Goal: Answer question/provide support: Share knowledge or assist other users

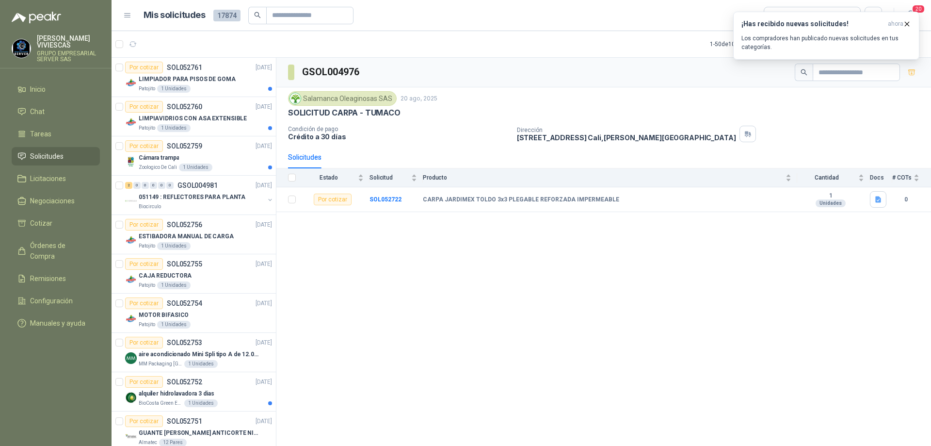
click at [53, 157] on span "Solicitudes" at bounding box center [46, 156] width 33 height 11
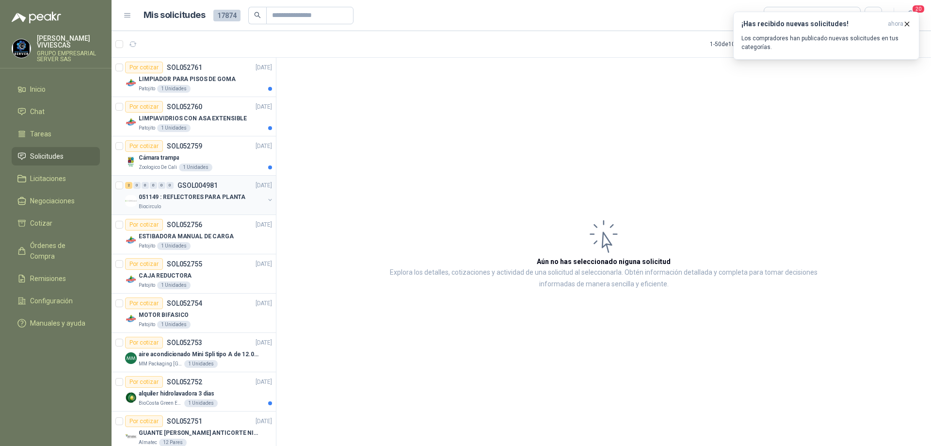
click at [215, 192] on p "051149 : REFLECTORES PARA PLANTA" at bounding box center [192, 196] width 107 height 9
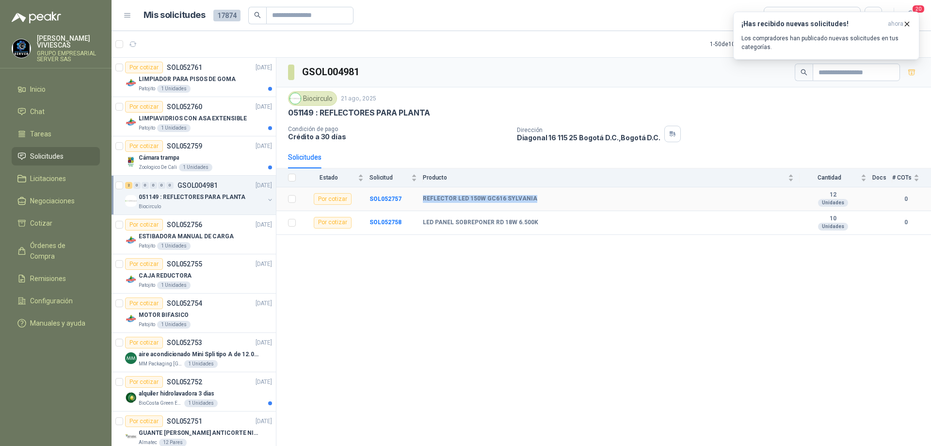
drag, startPoint x: 419, startPoint y: 198, endPoint x: 531, endPoint y: 199, distance: 112.0
click at [531, 199] on tr "Por cotizar SOL052757 REFLECTOR LED 150W GC616 SYLVANIA 12 Unidades 0" at bounding box center [603, 199] width 654 height 24
click at [477, 288] on div "GSOL004981 Biocirculo [DATE] 051149 : REFLECTORES PARA PLANTA Condición de pago…" at bounding box center [603, 253] width 654 height 391
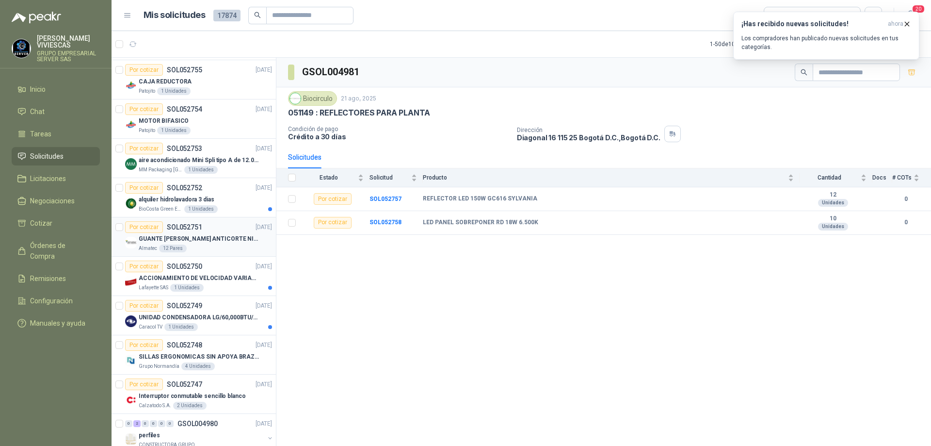
click at [226, 248] on div "Almatec 12 Pares" at bounding box center [205, 248] width 133 height 8
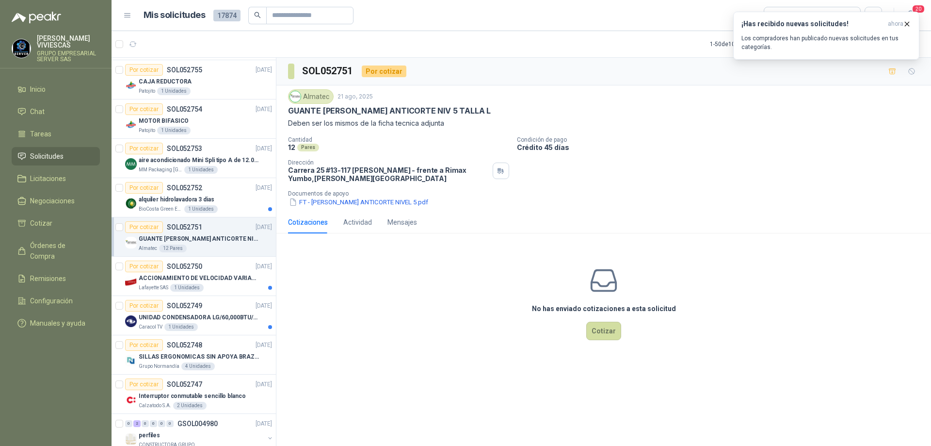
scroll to position [291, 0]
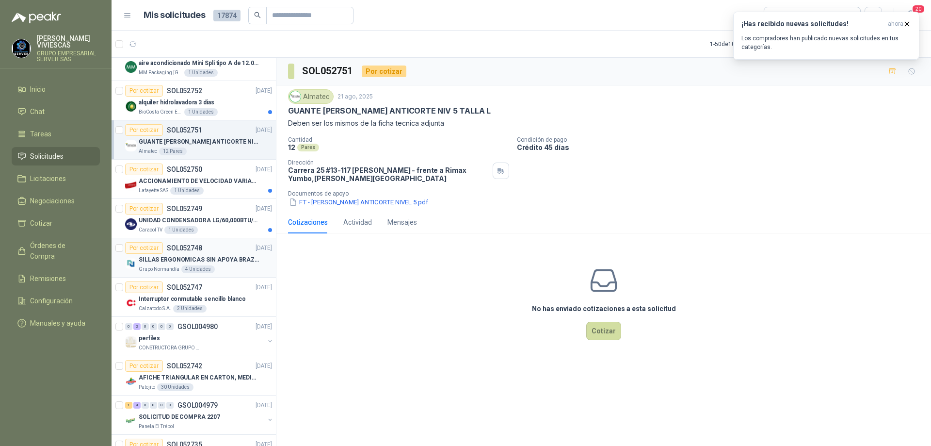
click at [220, 271] on div "Grupo [PERSON_NAME] 4 Unidades" at bounding box center [205, 269] width 133 height 8
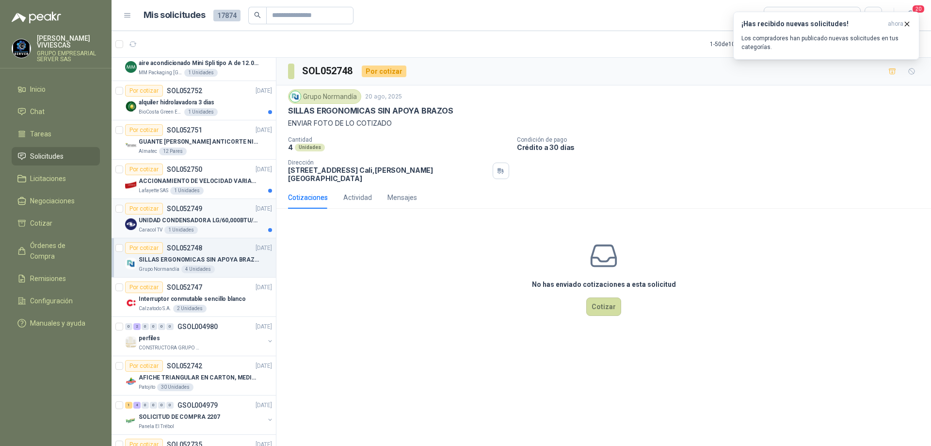
scroll to position [388, 0]
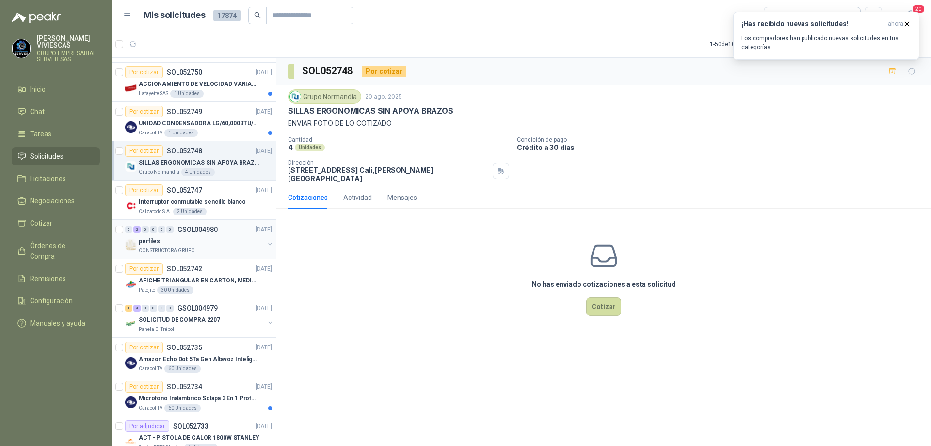
click at [212, 252] on div "CONSTRUCTORA GRUPO FIP" at bounding box center [202, 251] width 126 height 8
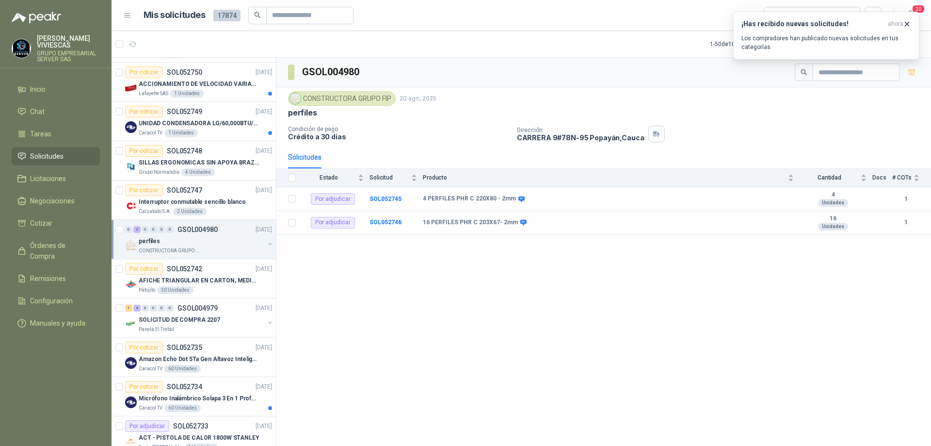
scroll to position [485, 0]
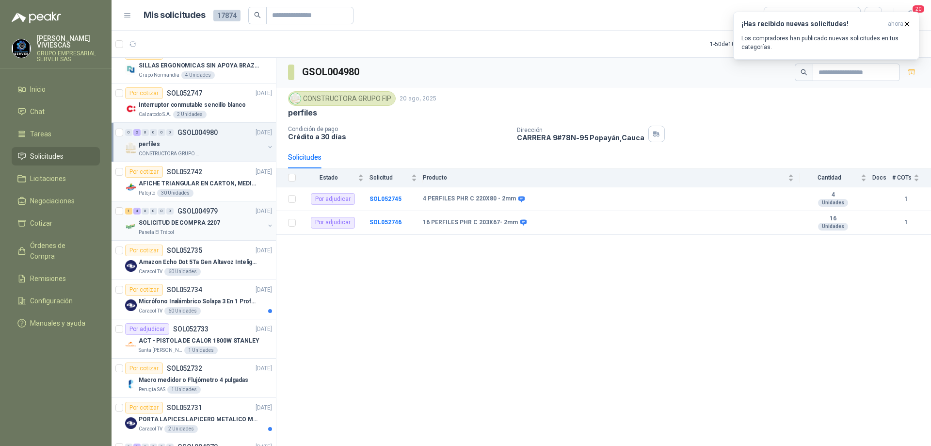
click at [228, 225] on div "SOLICITUD DE COMPRA 2207" at bounding box center [202, 223] width 126 height 12
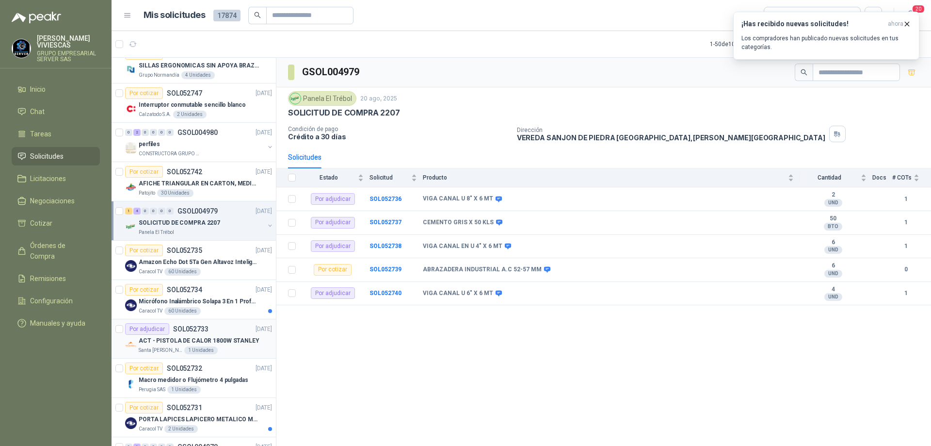
click at [228, 340] on p "ACT - PISTOLA DE CALOR 1800W STANLEY" at bounding box center [199, 340] width 121 height 9
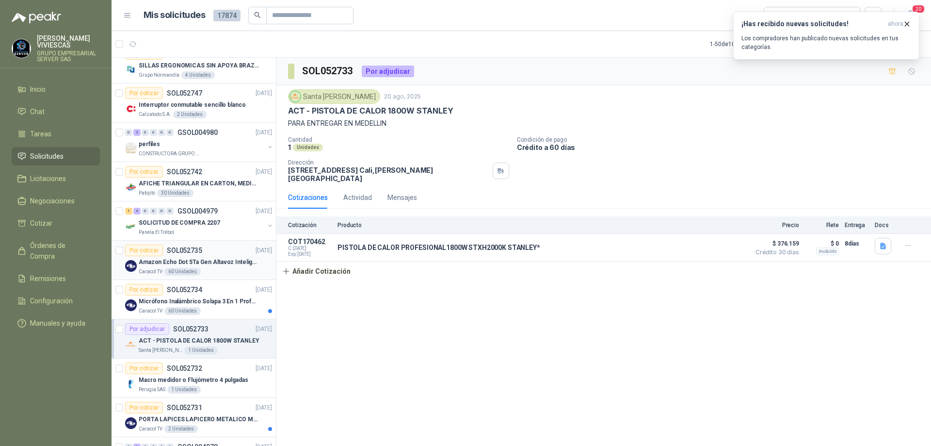
scroll to position [582, 0]
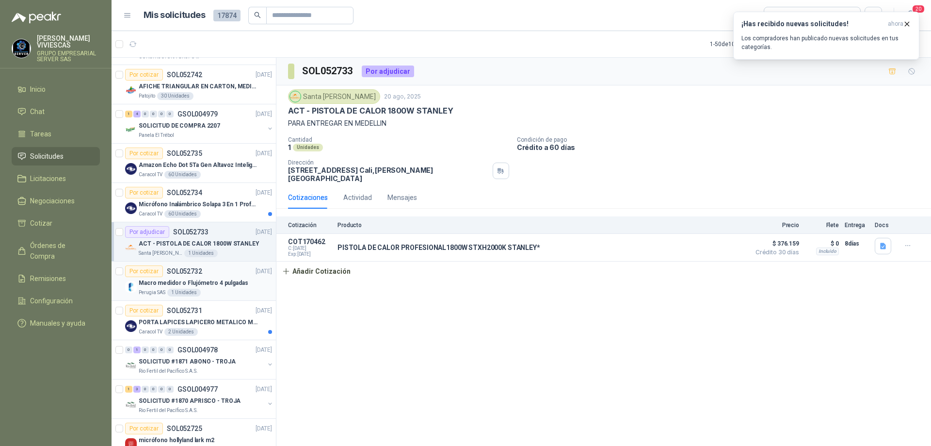
click at [224, 276] on div "Por cotizar SOL052732 [DATE]" at bounding box center [198, 271] width 147 height 12
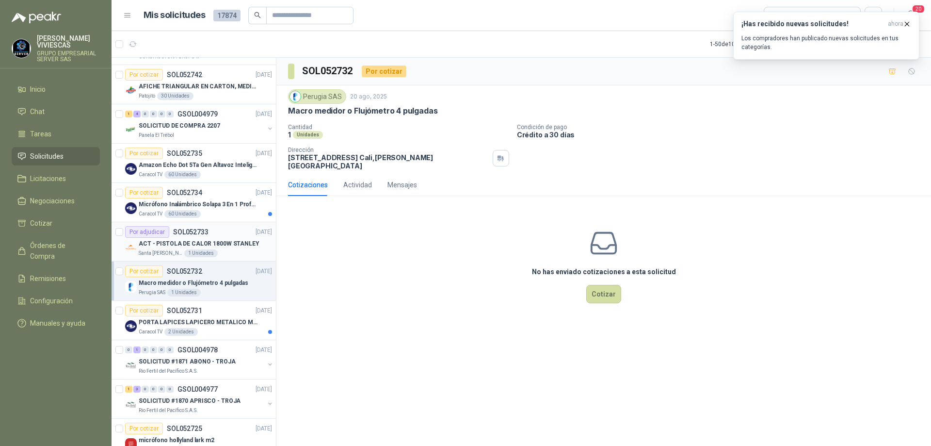
scroll to position [679, 0]
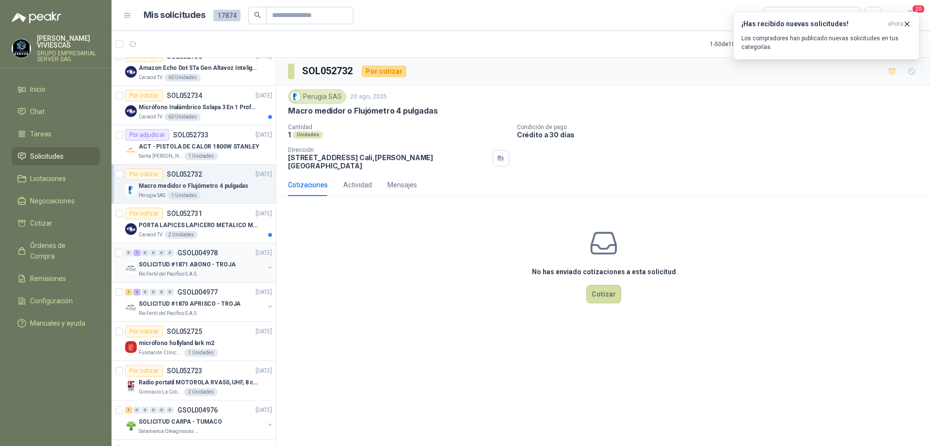
click at [214, 269] on p "SOLICITUD #1871 ABONO - TROJA" at bounding box center [187, 264] width 97 height 9
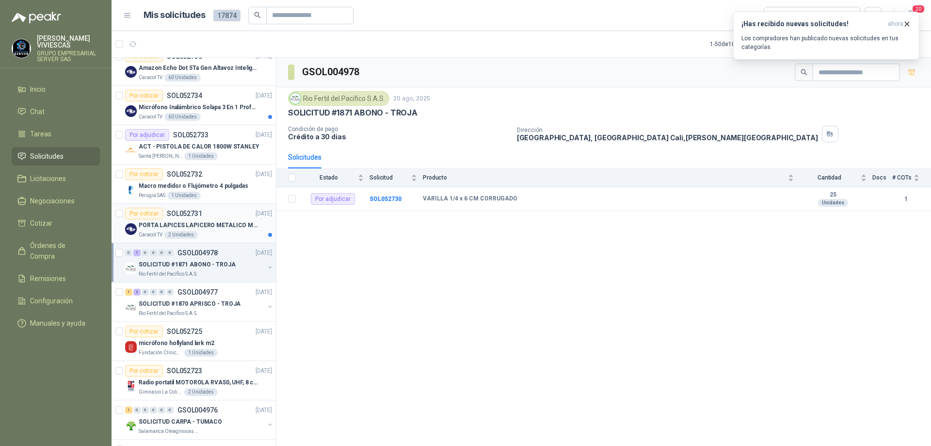
scroll to position [776, 0]
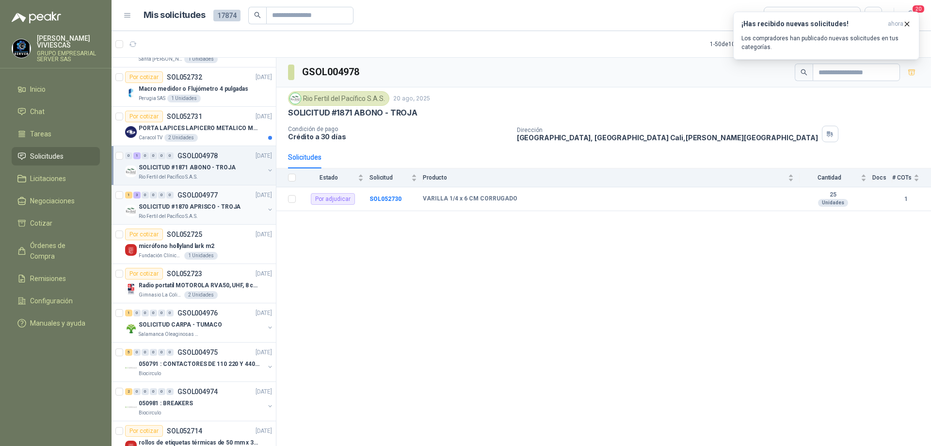
click at [195, 220] on div "1 3 0 0 0 0 GSOL004977 [DATE] SOLICITUD #1870 APRISCO - TROJA Rio Fertil [PERSO…" at bounding box center [193, 204] width 164 height 39
click at [205, 207] on p "SOLICITUD #1870 APRISCO - TROJA" at bounding box center [190, 206] width 102 height 9
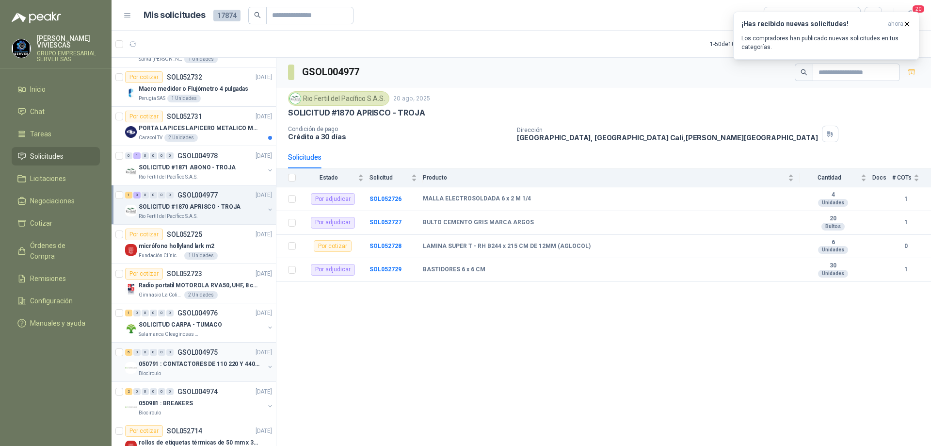
scroll to position [824, 0]
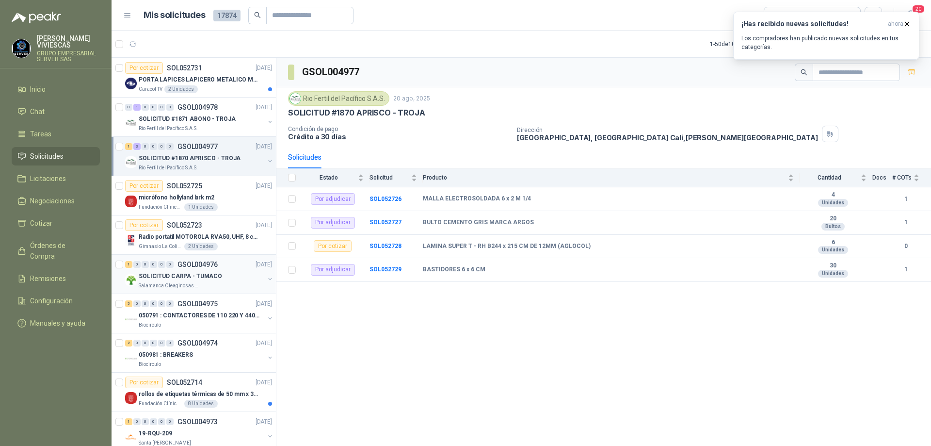
click at [204, 278] on p "SOLICITUD CARPA - TUMACO" at bounding box center [180, 275] width 83 height 9
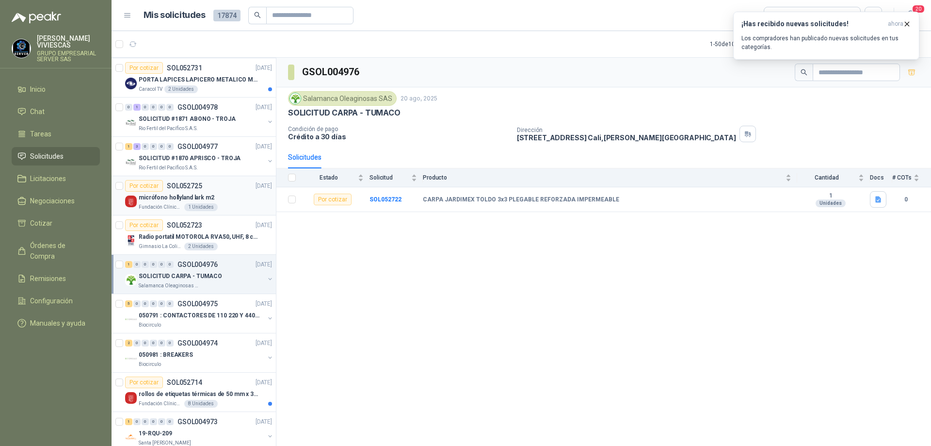
scroll to position [873, 0]
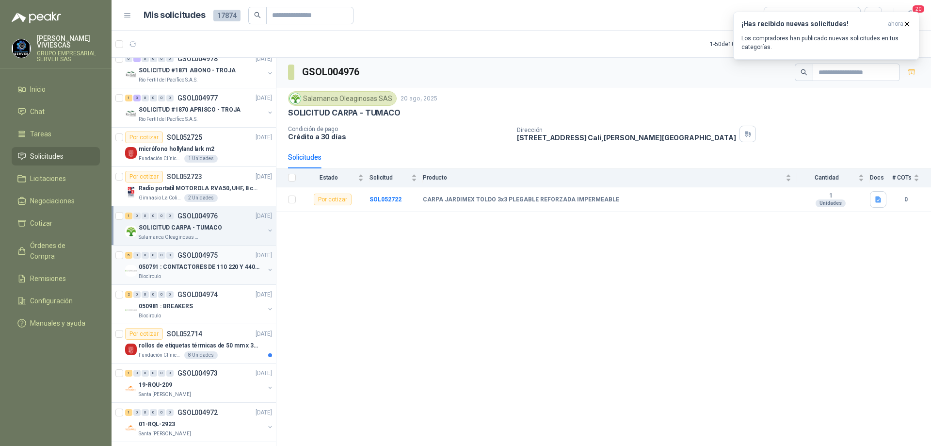
click at [219, 276] on div "Biocirculo" at bounding box center [202, 276] width 126 height 8
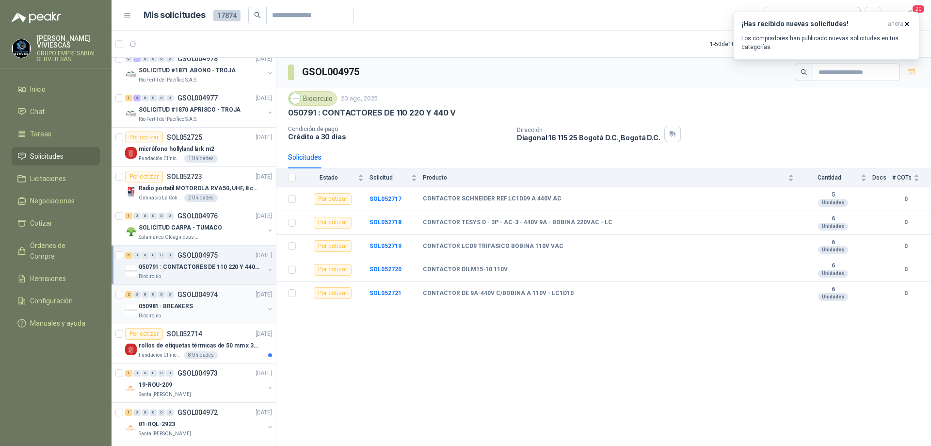
click at [231, 306] on div "050981 : BREAKERS" at bounding box center [202, 306] width 126 height 12
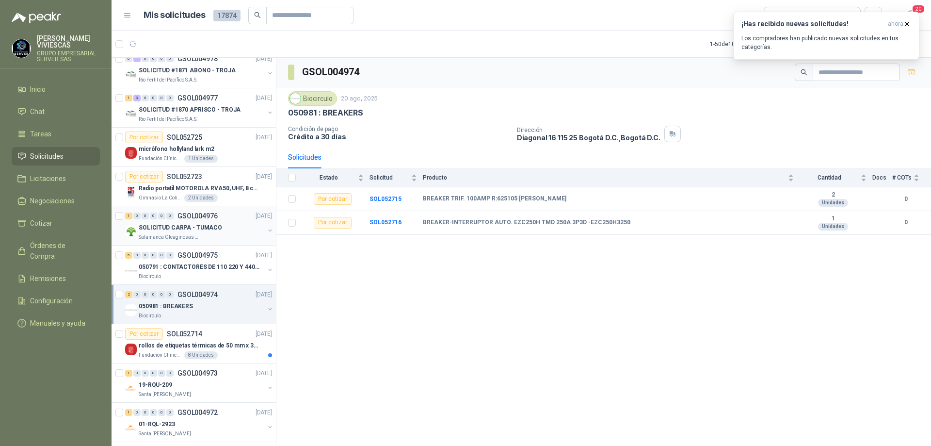
scroll to position [970, 0]
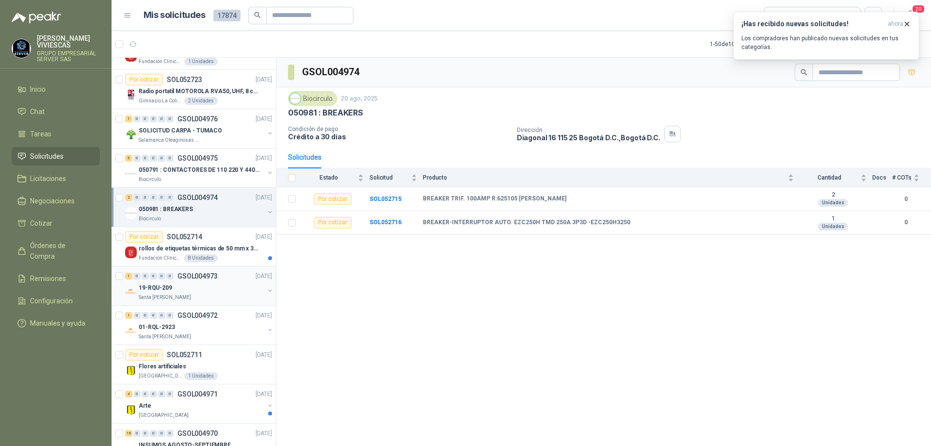
click at [222, 282] on div "19-RQU-209" at bounding box center [202, 288] width 126 height 12
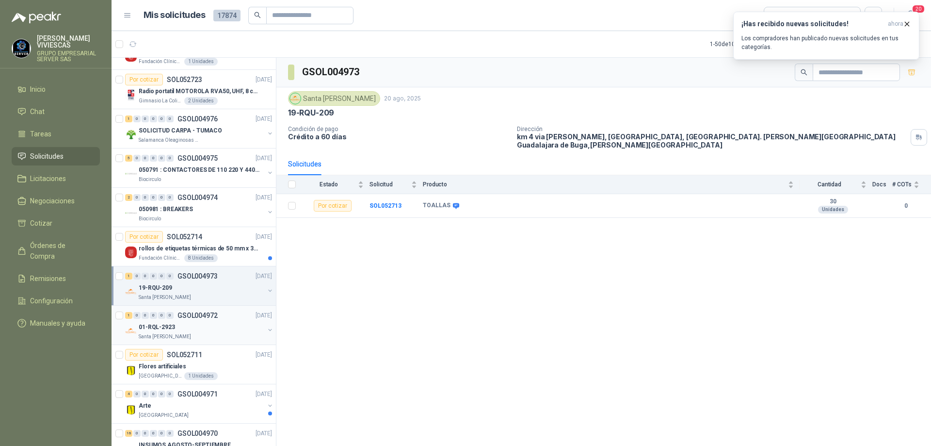
click at [220, 332] on div "01-RQL-2923" at bounding box center [202, 327] width 126 height 12
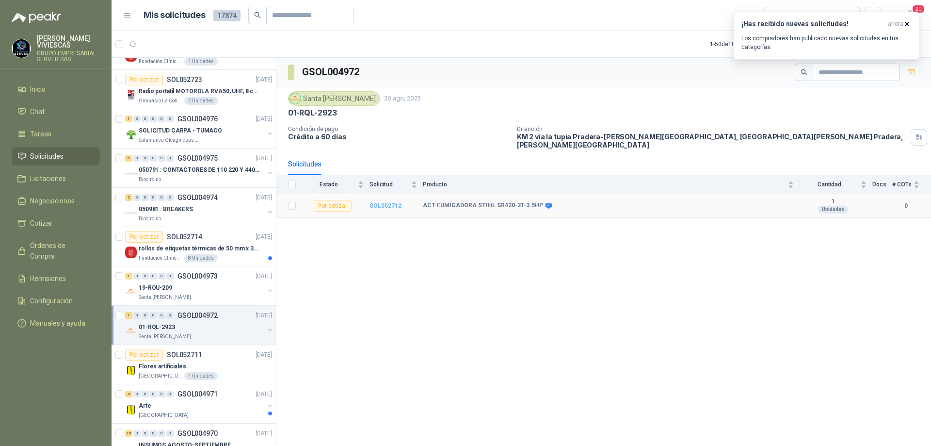
click at [378, 202] on b "SOL052712" at bounding box center [385, 205] width 32 height 7
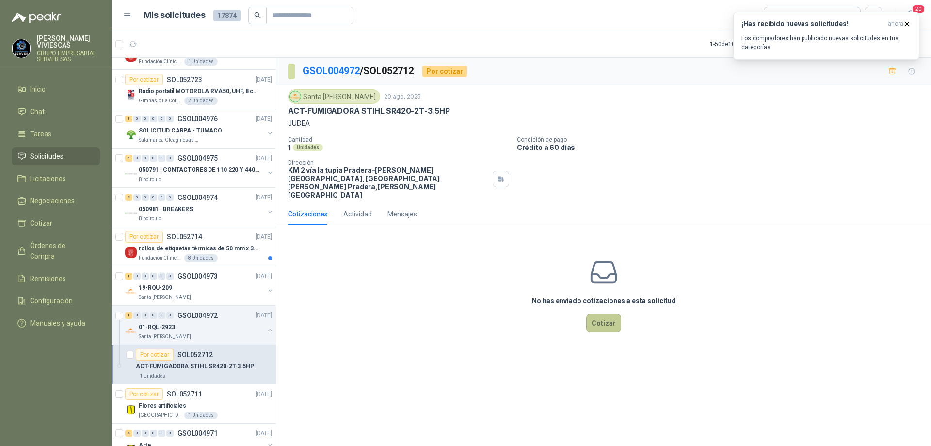
click at [604, 314] on button "Cotizar" at bounding box center [603, 323] width 35 height 18
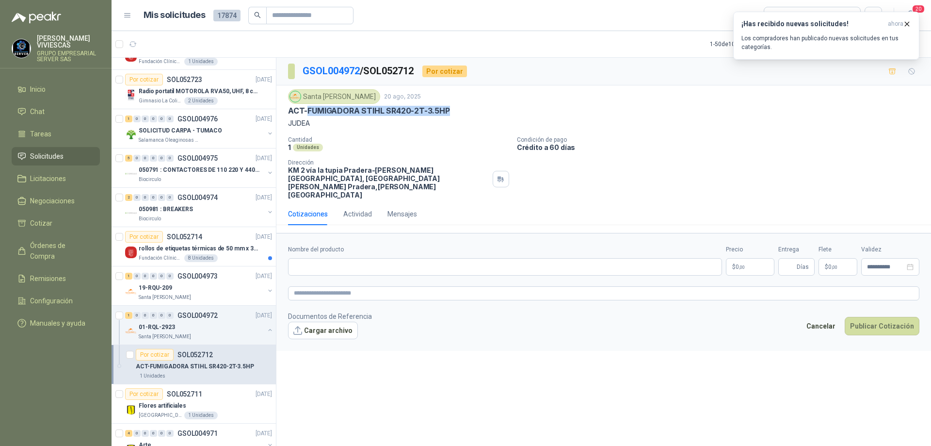
drag, startPoint x: 306, startPoint y: 109, endPoint x: 451, endPoint y: 113, distance: 145.0
click at [451, 113] on div "ACT-FUMIGADORA STIHL SR420-2T-3.5HP" at bounding box center [603, 111] width 631 height 10
copy p "FUMIGADORA STIHL SR420-2T-3.5HP"
paste input "**********"
type input "**********"
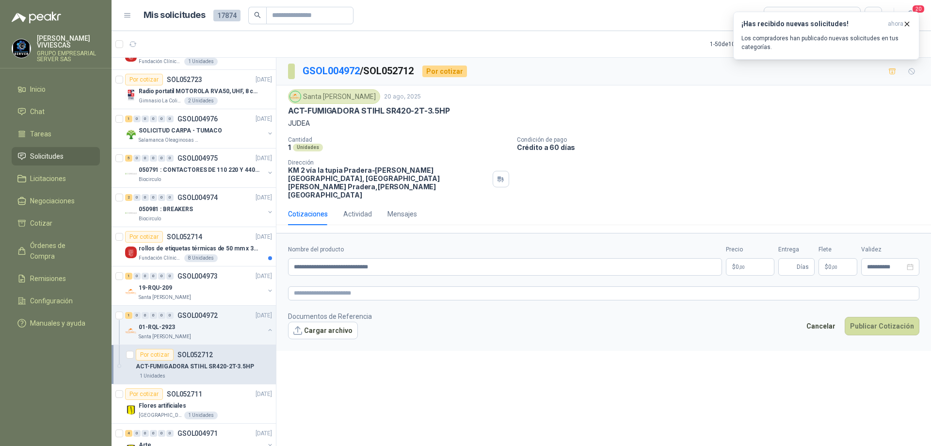
click at [732, 251] on body "[PERSON_NAME] GRUPO EMPRESARIAL SERVER SAS Inicio Chat Tareas Solicitudes Licit…" at bounding box center [465, 223] width 931 height 446
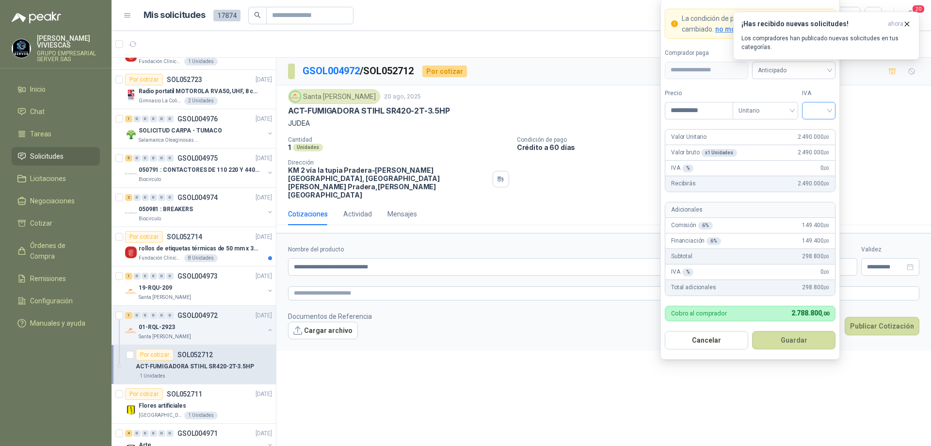
type input "**********"
click at [826, 106] on input "search" at bounding box center [819, 109] width 22 height 15
click at [819, 143] on div "5%" at bounding box center [819, 146] width 18 height 11
click at [818, 73] on span "Anticipado" at bounding box center [794, 70] width 72 height 15
click at [801, 106] on div "Crédito a 30 días" at bounding box center [794, 105] width 68 height 11
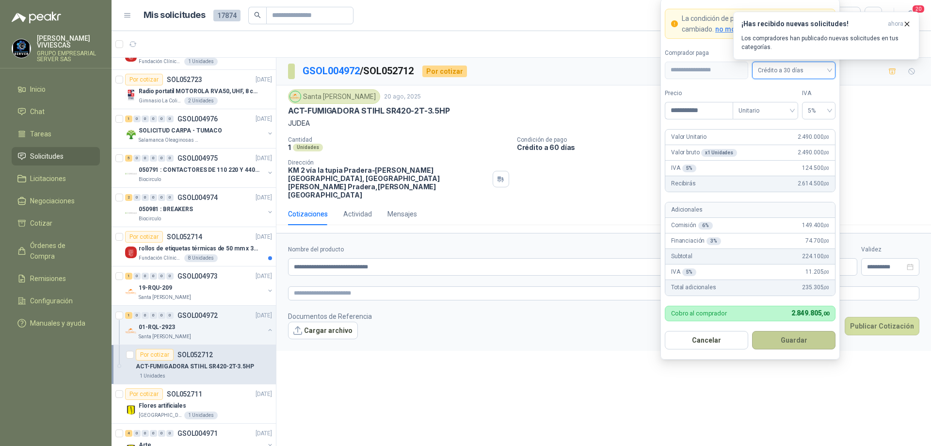
click at [785, 335] on button "Guardar" at bounding box center [793, 340] width 83 height 18
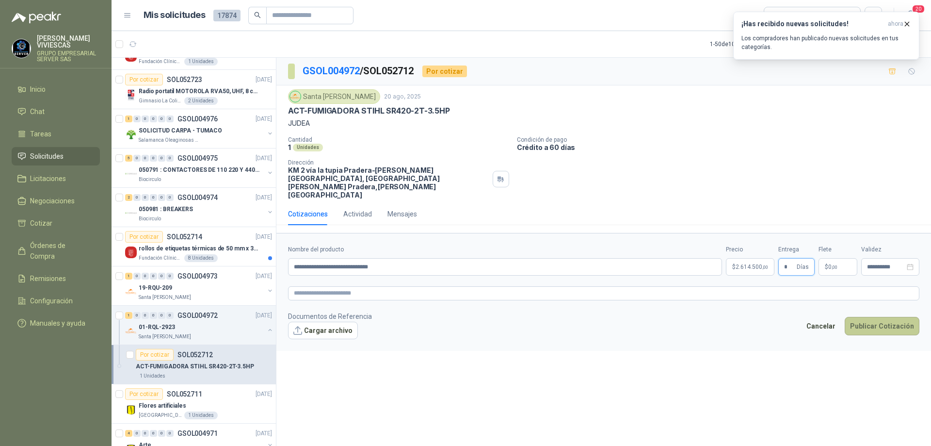
type input "*"
click at [859, 317] on button "Publicar Cotización" at bounding box center [881, 326] width 75 height 18
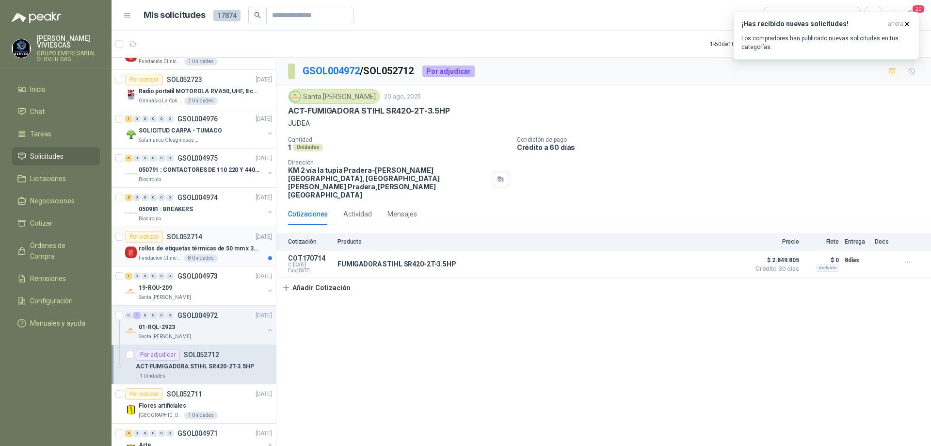
scroll to position [1115, 0]
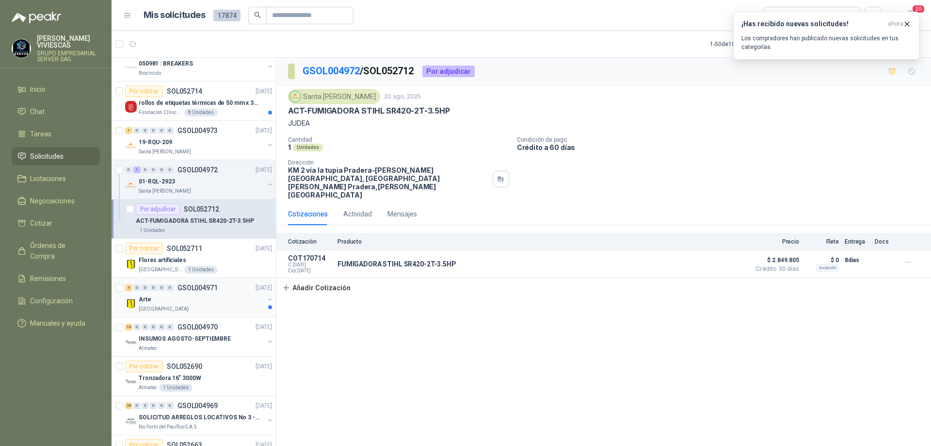
click at [215, 307] on div "[GEOGRAPHIC_DATA]" at bounding box center [202, 309] width 126 height 8
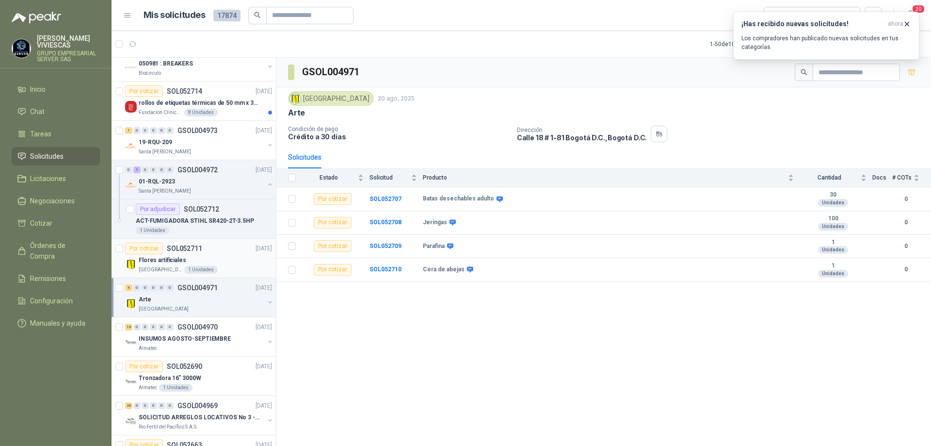
click at [210, 257] on div "Flores artificiales" at bounding box center [205, 260] width 133 height 12
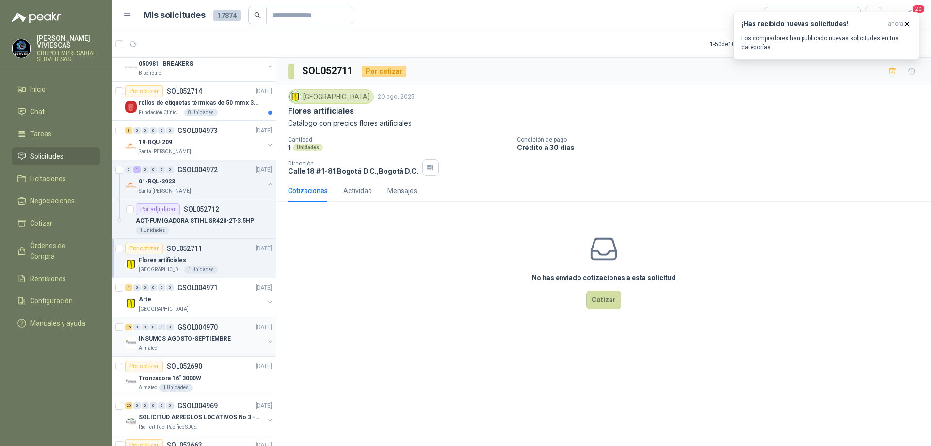
click at [207, 338] on p "INSUMOS AGOSTO-SEPTIEMBRE" at bounding box center [185, 338] width 92 height 9
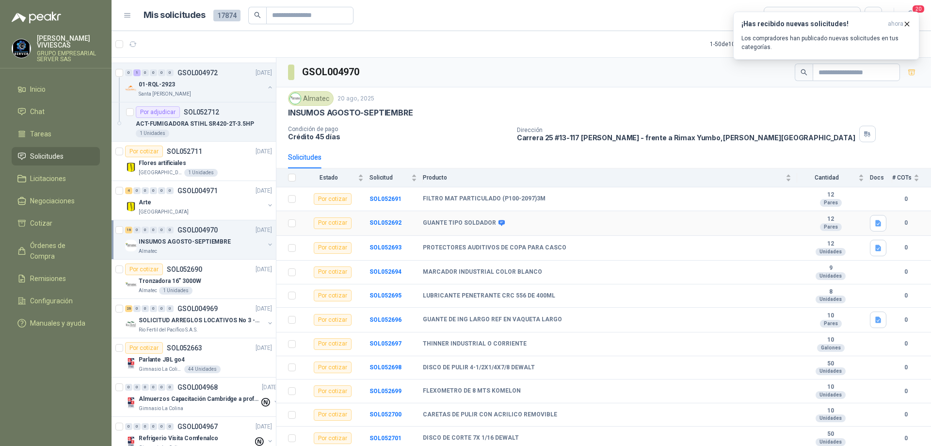
scroll to position [120, 0]
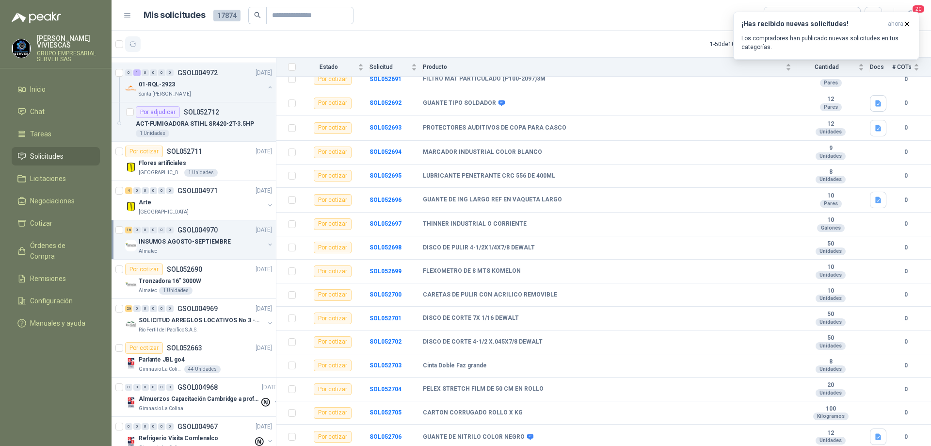
click at [135, 38] on button "button" at bounding box center [133, 44] width 16 height 16
click at [206, 319] on p "SOLICITUD ARREGLOS LOCATIVOS No 3 - PICHINDE" at bounding box center [199, 320] width 121 height 9
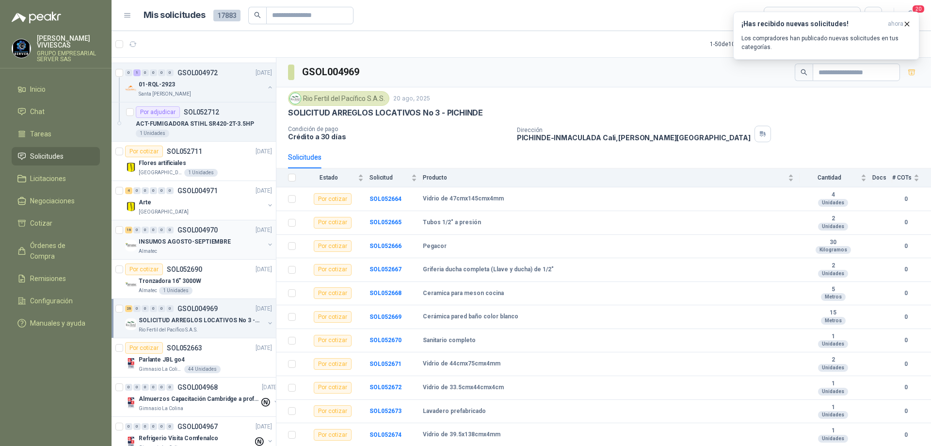
scroll to position [1633, 0]
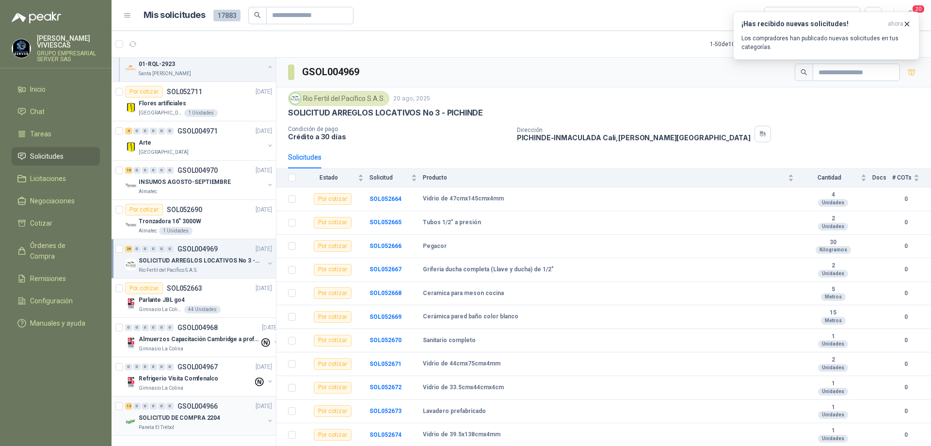
click at [191, 415] on div "SOLICITUD DE COMPRA 2204" at bounding box center [202, 418] width 126 height 12
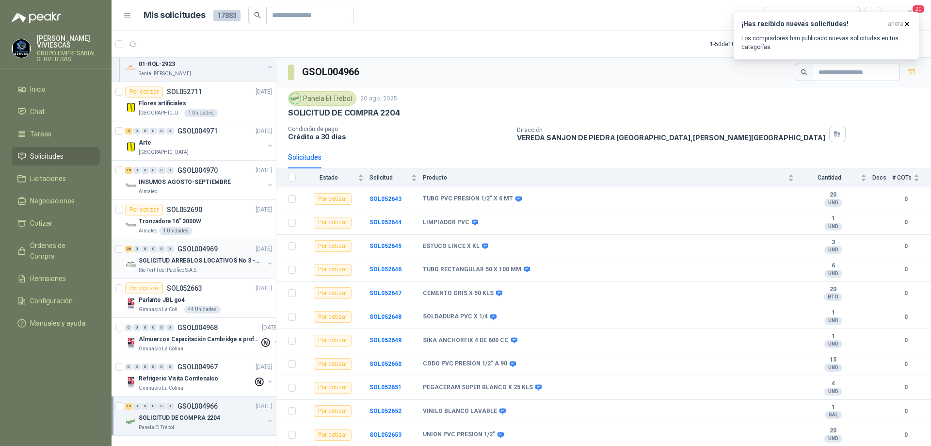
click at [230, 255] on div "SOLICITUD ARREGLOS LOCATIVOS No 3 - PICHINDE" at bounding box center [202, 261] width 126 height 12
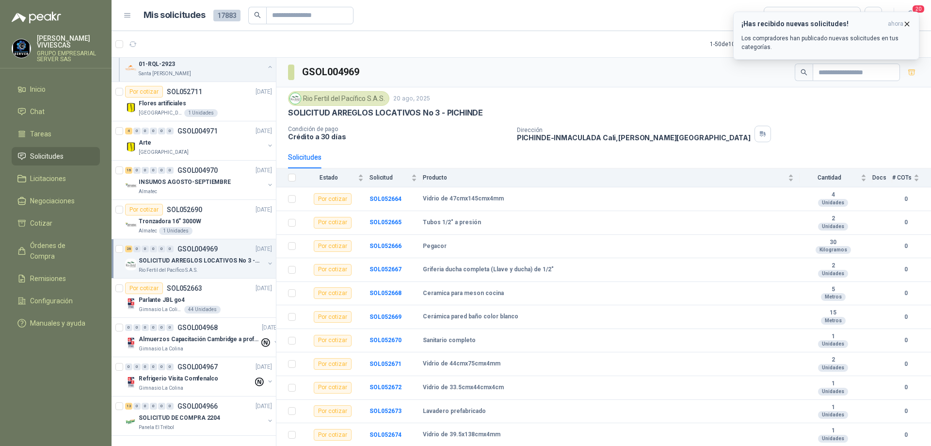
click at [906, 24] on icon "button" at bounding box center [907, 24] width 8 height 8
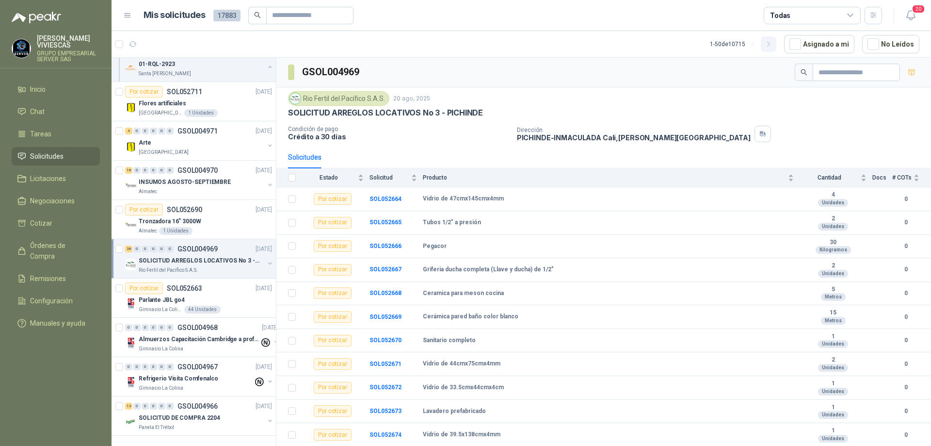
click at [773, 44] on icon "button" at bounding box center [768, 44] width 8 height 8
